Goal: Task Accomplishment & Management: Manage account settings

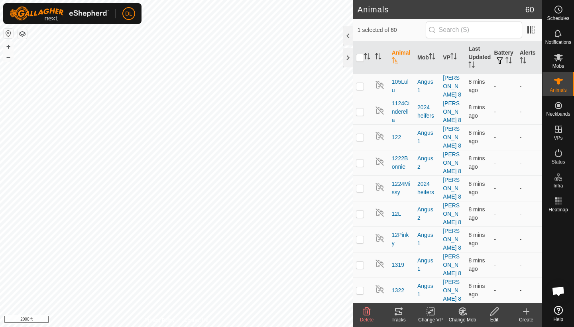
click at [397, 312] on icon at bounding box center [399, 311] width 10 height 10
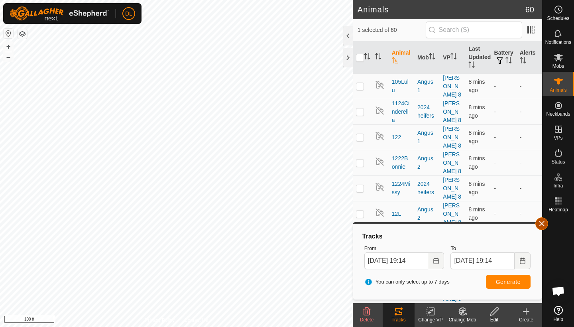
click at [544, 222] on button "button" at bounding box center [541, 223] width 13 height 13
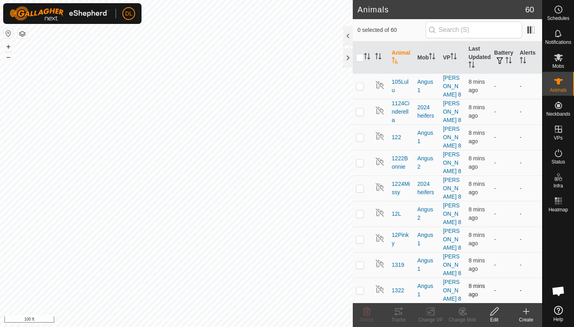
checkbox input "false"
click at [398, 313] on icon at bounding box center [399, 311] width 10 height 10
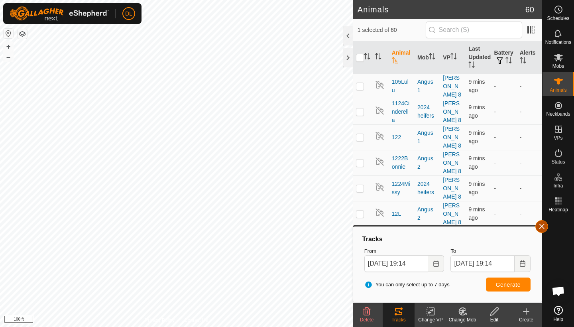
click at [541, 228] on button "button" at bounding box center [541, 226] width 13 height 13
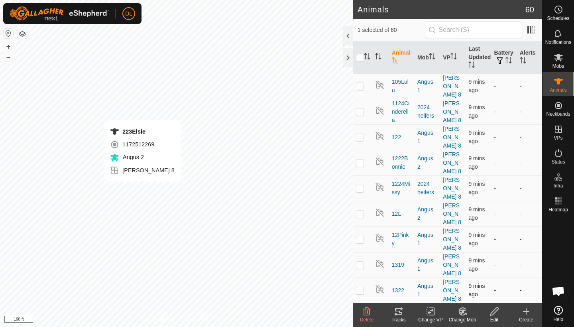
checkbox input "false"
click at [396, 314] on icon at bounding box center [398, 311] width 7 height 6
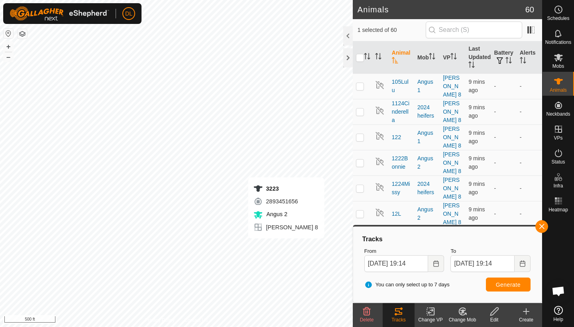
checkbox input "false"
checkbox input "true"
click at [502, 286] on span "Generate" at bounding box center [508, 284] width 25 height 6
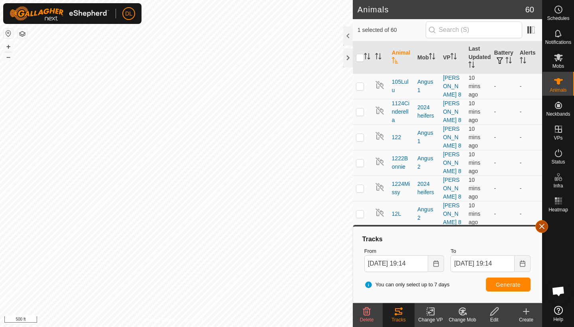
click at [539, 228] on button "button" at bounding box center [541, 226] width 13 height 13
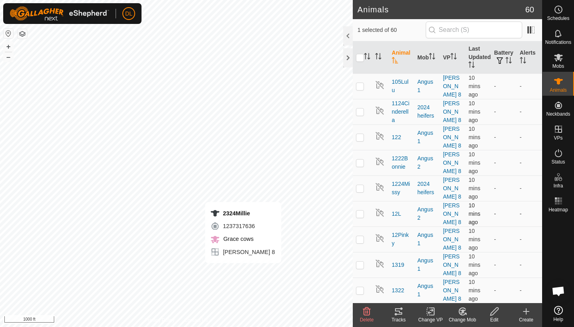
checkbox input "true"
checkbox input "false"
click at [398, 311] on icon at bounding box center [398, 311] width 7 height 6
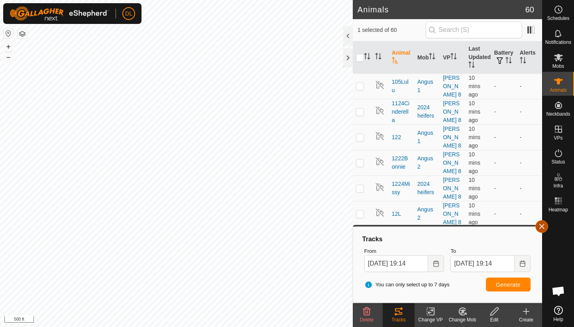
click at [541, 227] on button "button" at bounding box center [541, 226] width 13 height 13
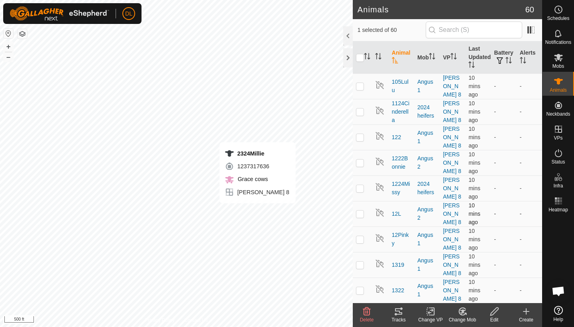
checkbox input "false"
click at [398, 312] on icon at bounding box center [399, 311] width 10 height 10
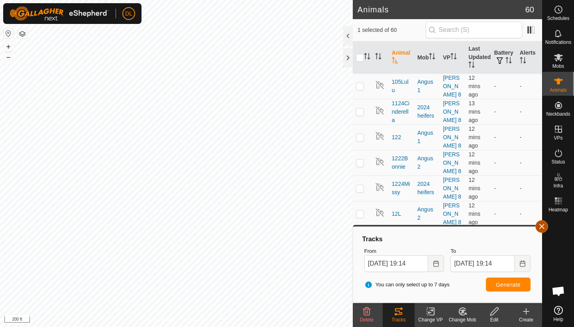
click at [542, 228] on button "button" at bounding box center [541, 226] width 13 height 13
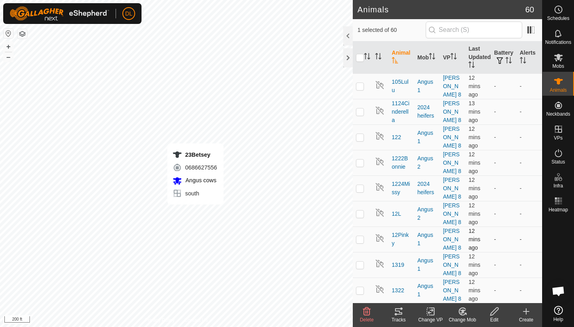
checkbox input "false"
checkbox input "true"
click at [401, 312] on icon at bounding box center [398, 311] width 7 height 6
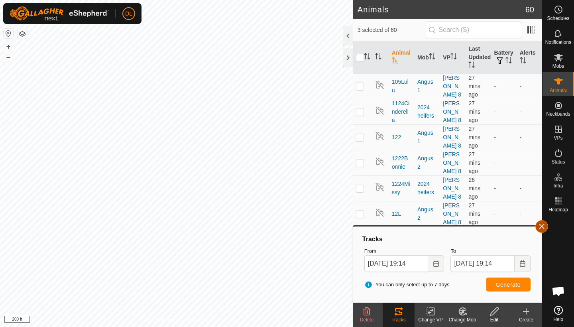
click at [544, 227] on button "button" at bounding box center [541, 226] width 13 height 13
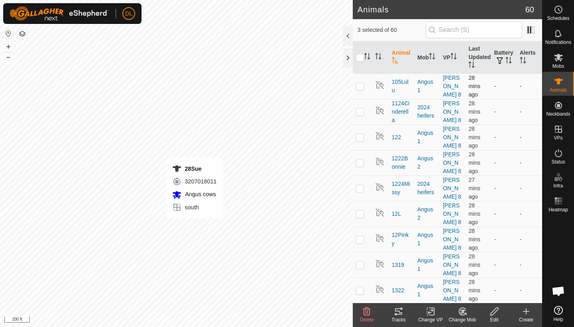
checkbox input "false"
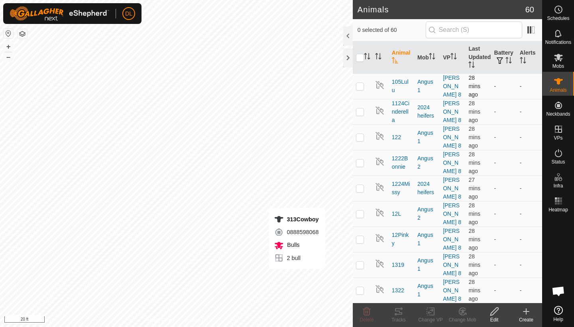
checkbox input "true"
click at [398, 313] on icon at bounding box center [399, 311] width 10 height 10
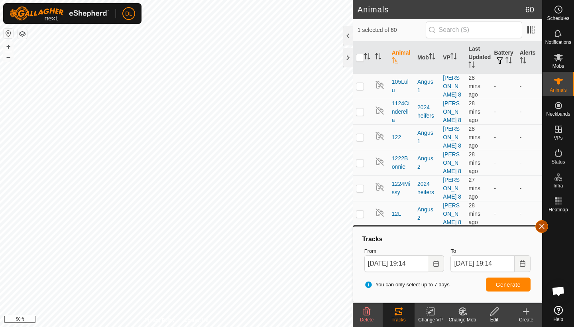
click at [539, 228] on button "button" at bounding box center [541, 226] width 13 height 13
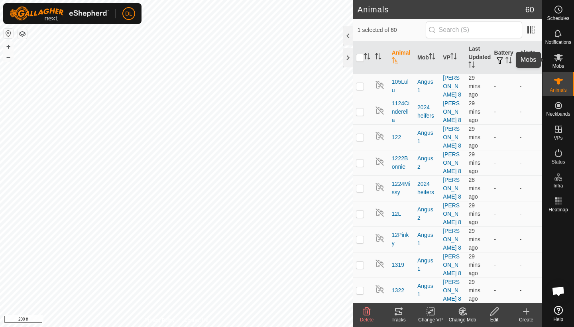
click at [560, 65] on span "Mobs" at bounding box center [558, 66] width 12 height 5
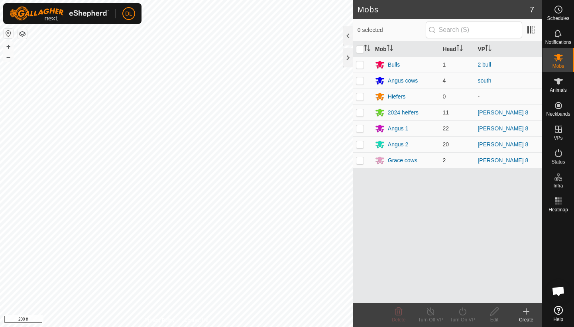
click at [398, 162] on div "Grace cows" at bounding box center [402, 160] width 29 height 8
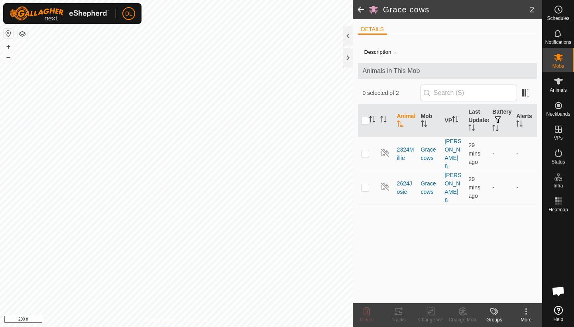
click at [528, 311] on icon at bounding box center [526, 311] width 10 height 10
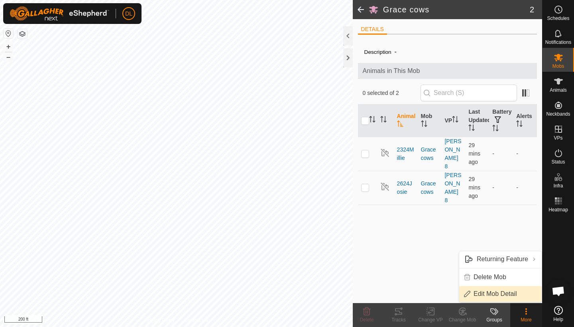
click at [504, 293] on link "Edit Mob Detail" at bounding box center [500, 294] width 82 height 16
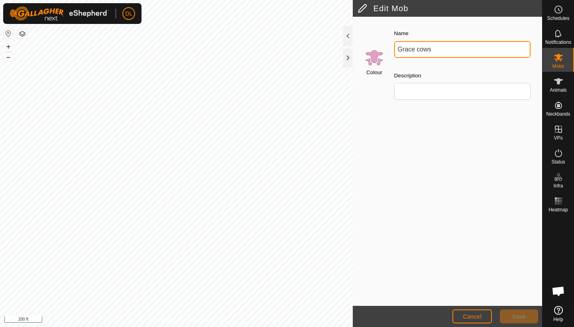
drag, startPoint x: 432, startPoint y: 47, endPoint x: 392, endPoint y: 49, distance: 39.1
click at [392, 49] on div "Name Grace cows" at bounding box center [462, 42] width 143 height 35
type input "@"
type input "2K cows"
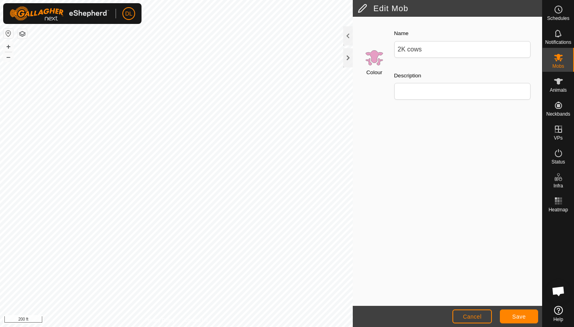
click at [513, 316] on span "Save" at bounding box center [519, 316] width 14 height 6
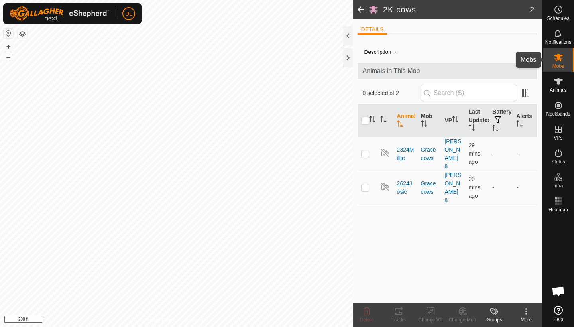
click at [562, 60] on icon at bounding box center [558, 58] width 10 height 10
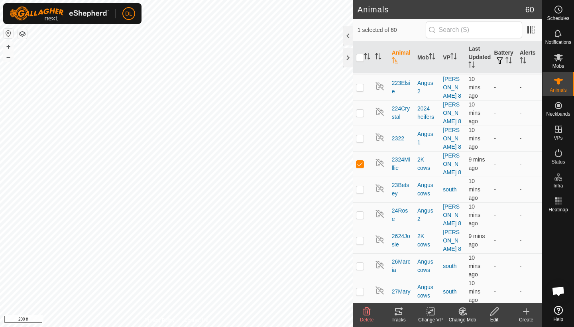
scroll to position [661, 0]
click at [347, 31] on div at bounding box center [348, 35] width 10 height 19
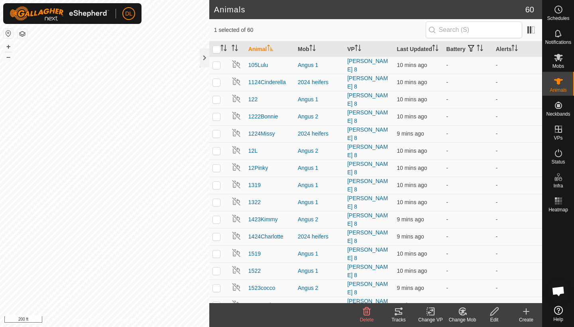
scroll to position [0, 0]
click at [531, 29] on span at bounding box center [530, 30] width 13 height 13
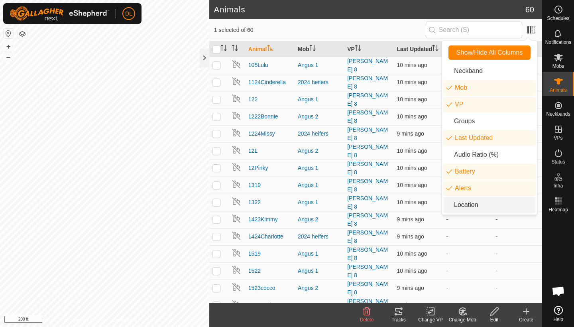
click at [460, 208] on li "Location" at bounding box center [489, 205] width 92 height 16
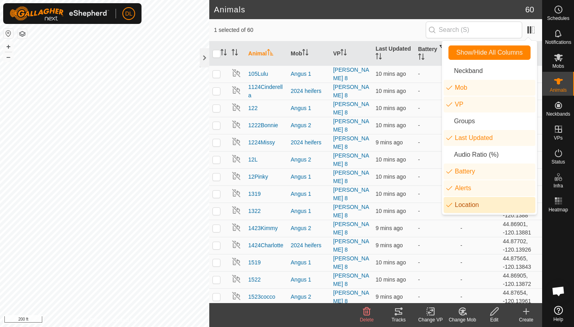
click at [460, 208] on li "Location" at bounding box center [489, 205] width 92 height 16
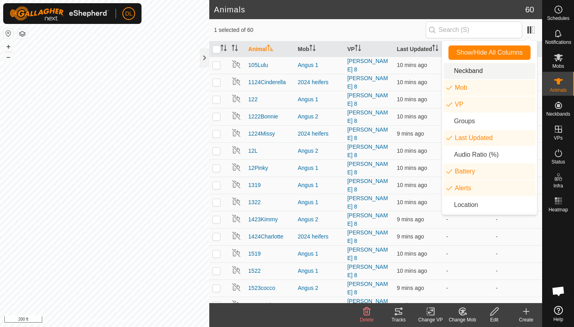
click at [466, 71] on li "Neckband" at bounding box center [489, 71] width 92 height 16
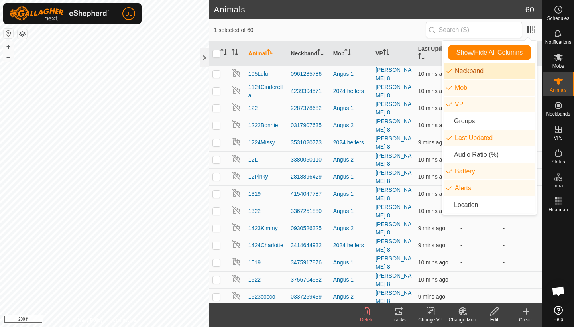
click at [466, 71] on li "Neckband" at bounding box center [489, 71] width 92 height 16
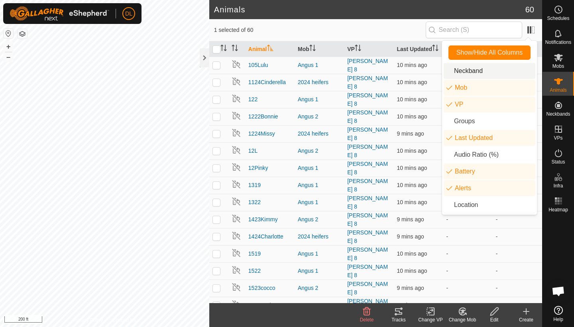
click at [466, 71] on li "Neckband" at bounding box center [489, 71] width 92 height 16
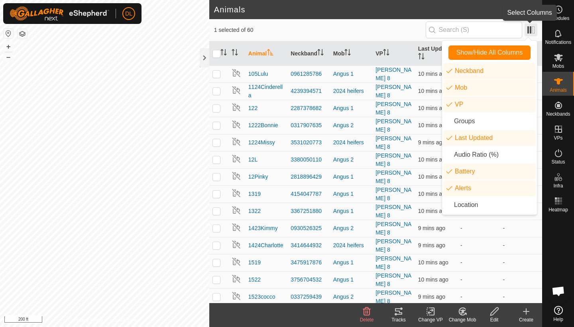
click at [532, 31] on span at bounding box center [530, 30] width 13 height 13
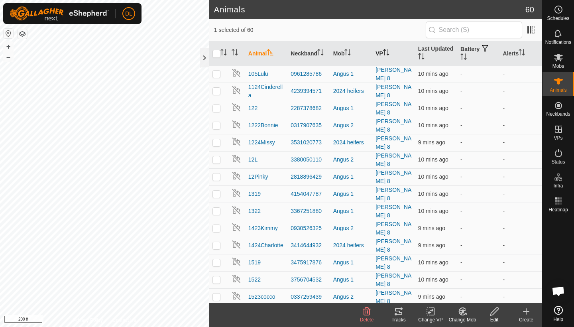
drag, startPoint x: 310, startPoint y: 53, endPoint x: 390, endPoint y: 52, distance: 80.1
click at [391, 52] on tr "Animal Neckband Mob VP Last Updated Battery Alerts" at bounding box center [375, 53] width 333 height 24
click at [389, 53] on icon "Activate to sort" at bounding box center [386, 52] width 6 height 6
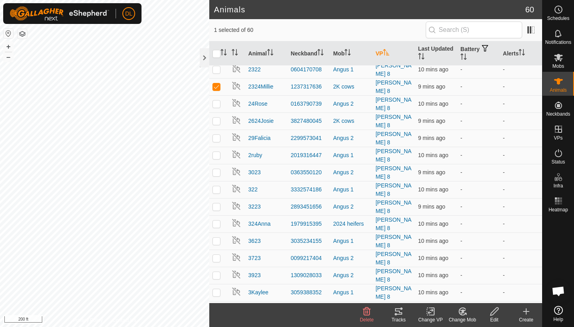
scroll to position [565, 0]
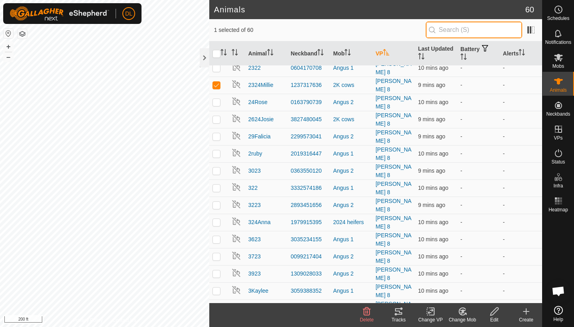
click at [468, 30] on input "text" at bounding box center [474, 30] width 96 height 17
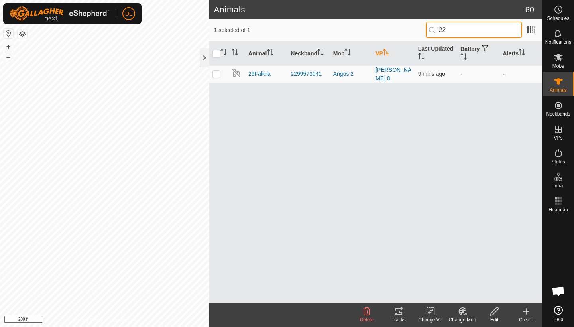
type input "2"
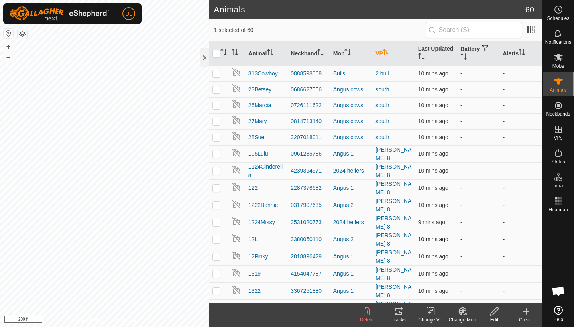
checkbox input "false"
click at [201, 59] on div at bounding box center [205, 57] width 10 height 19
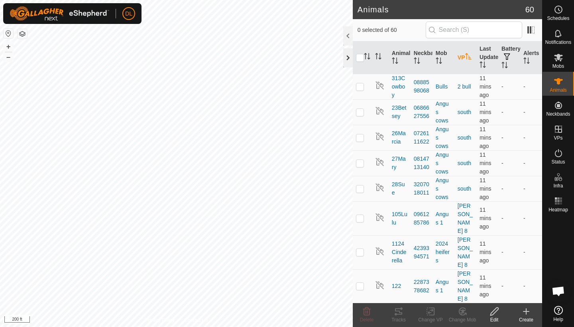
click at [347, 57] on div at bounding box center [348, 57] width 10 height 19
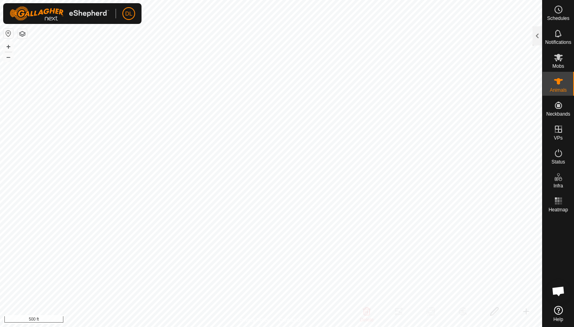
click at [551, 30] on div "Schedules Notifications Mobs Animals Neckbands VPs Status Infra Heatmap Help An…" at bounding box center [287, 163] width 574 height 327
